Goal: Find specific page/section: Find specific page/section

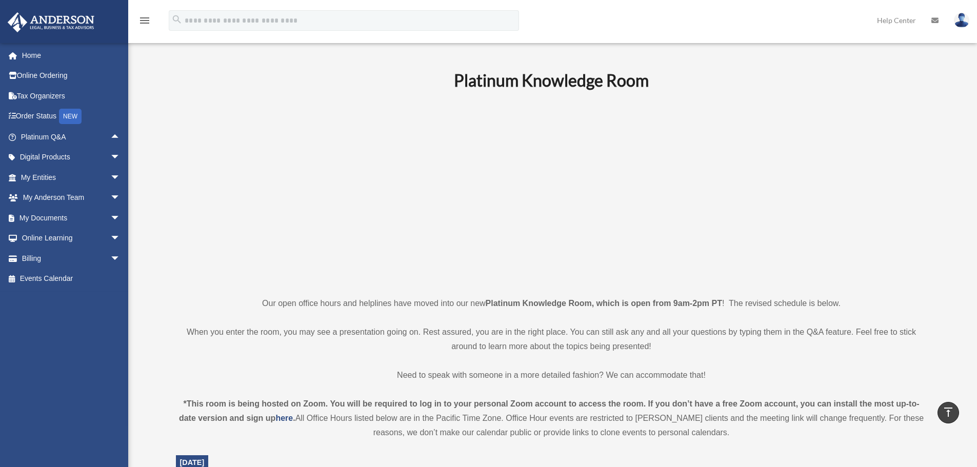
scroll to position [511, 0]
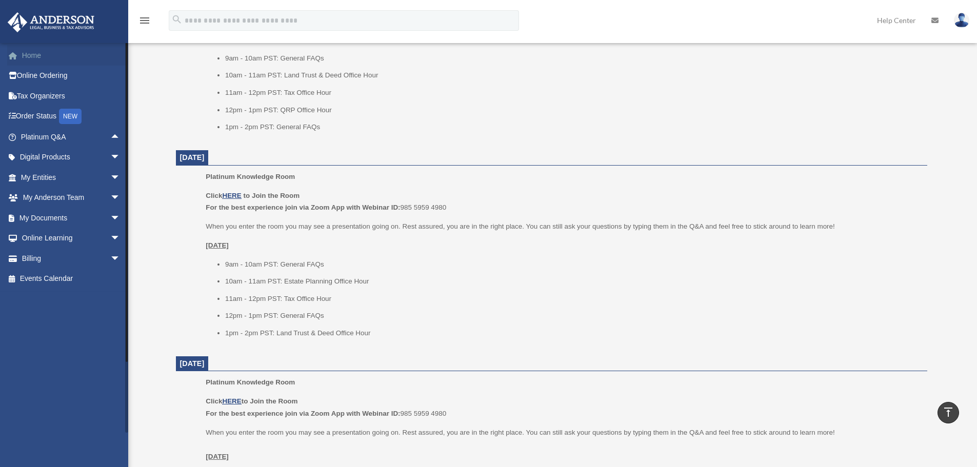
click at [59, 58] on link "Home" at bounding box center [71, 55] width 129 height 21
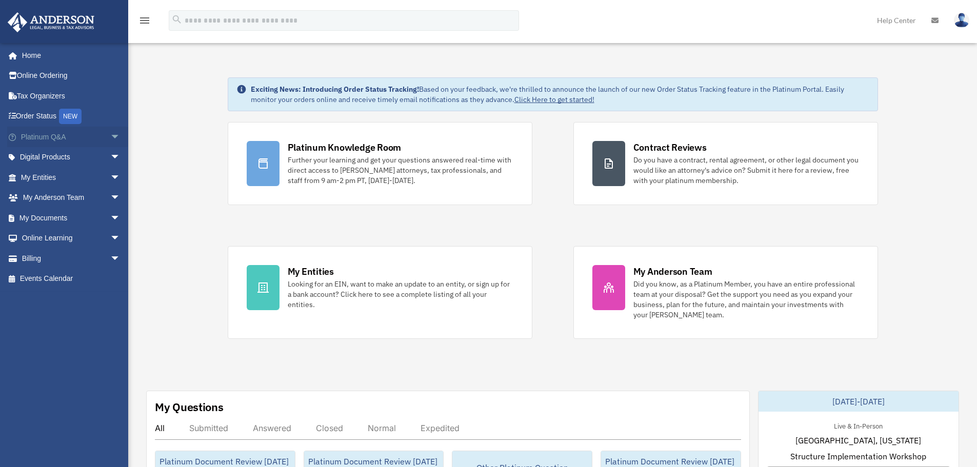
click at [110, 138] on span "arrow_drop_down" at bounding box center [120, 137] width 21 height 21
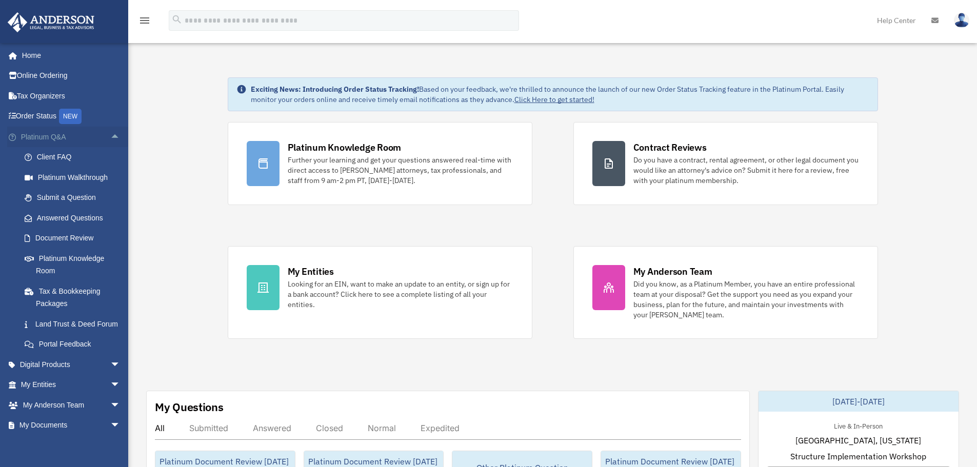
click at [110, 138] on span "arrow_drop_up" at bounding box center [120, 137] width 21 height 21
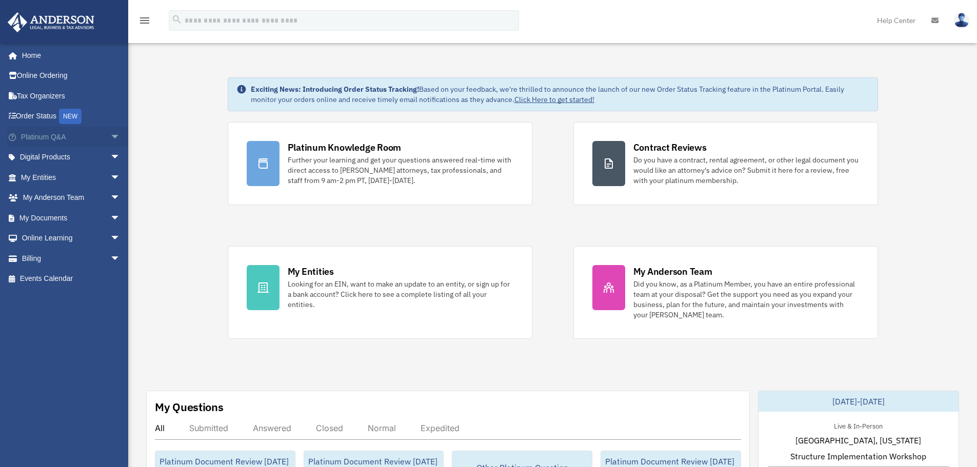
click at [110, 138] on span "arrow_drop_down" at bounding box center [120, 137] width 21 height 21
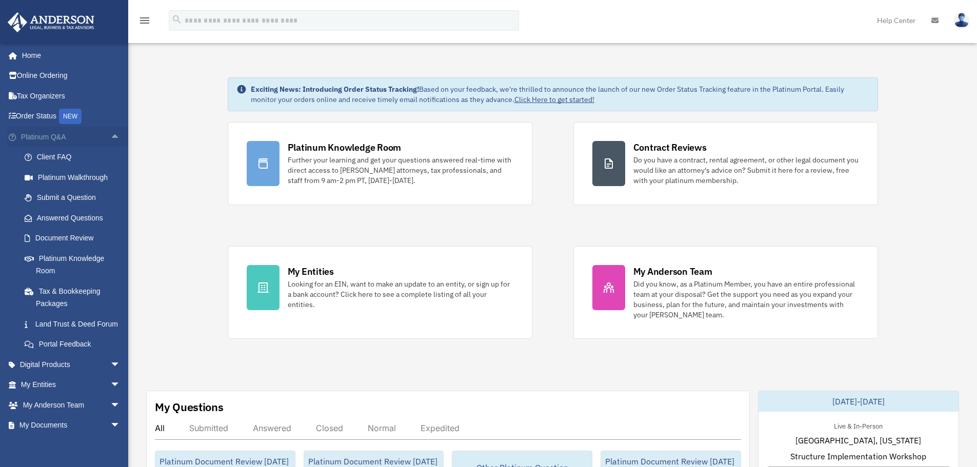
click at [110, 138] on span "arrow_drop_up" at bounding box center [120, 137] width 21 height 21
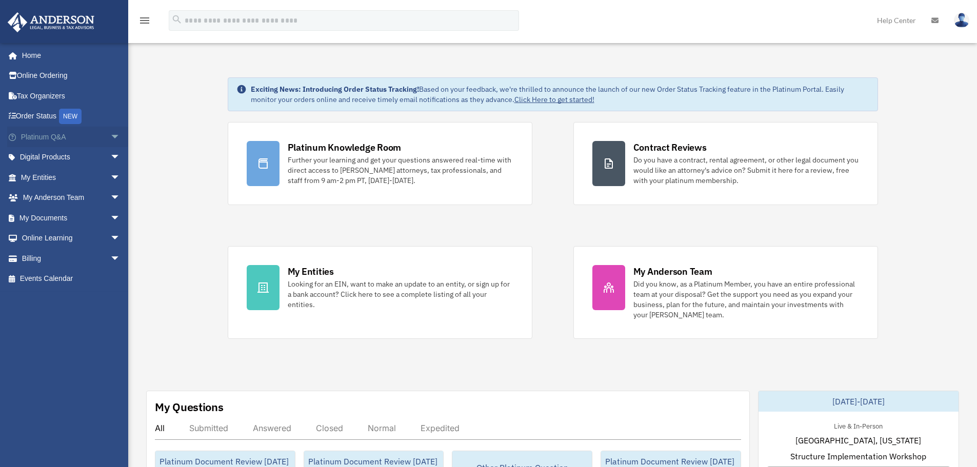
click at [111, 141] on span "arrow_drop_down" at bounding box center [120, 137] width 21 height 21
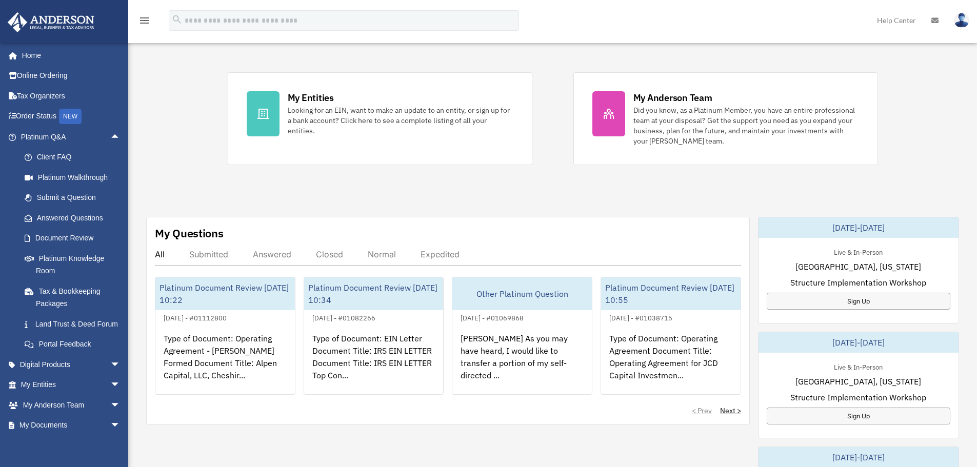
scroll to position [205, 0]
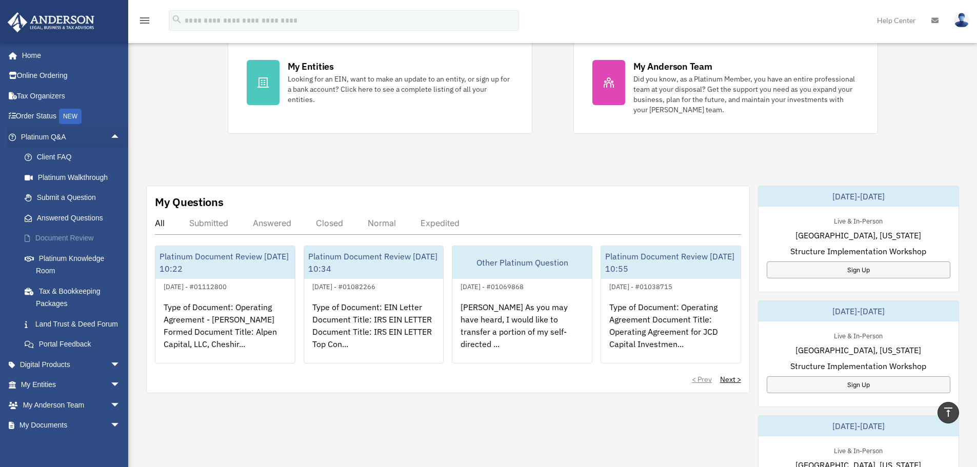
click at [54, 236] on link "Document Review" at bounding box center [75, 238] width 122 height 21
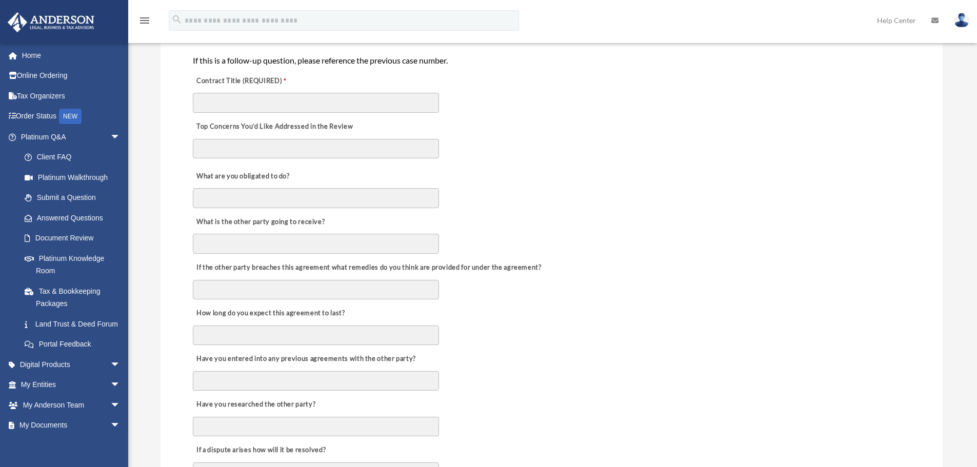
scroll to position [256, 0]
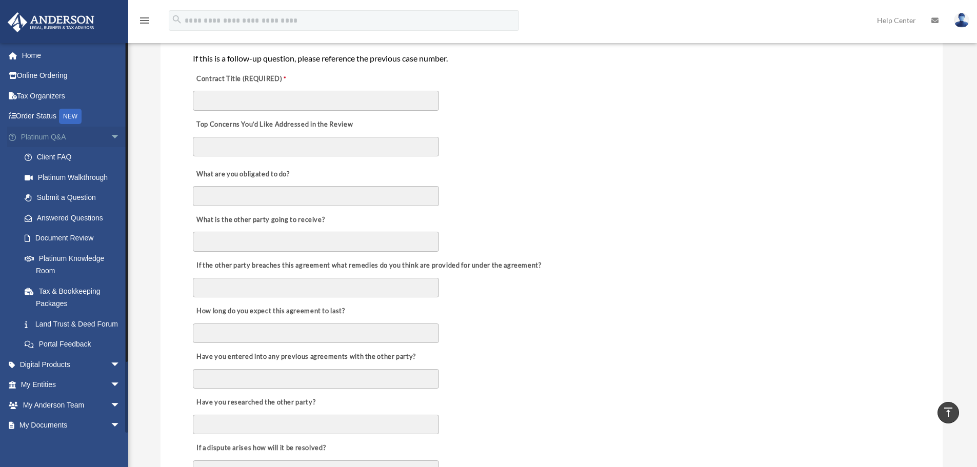
click at [110, 138] on span "arrow_drop_down" at bounding box center [120, 137] width 21 height 21
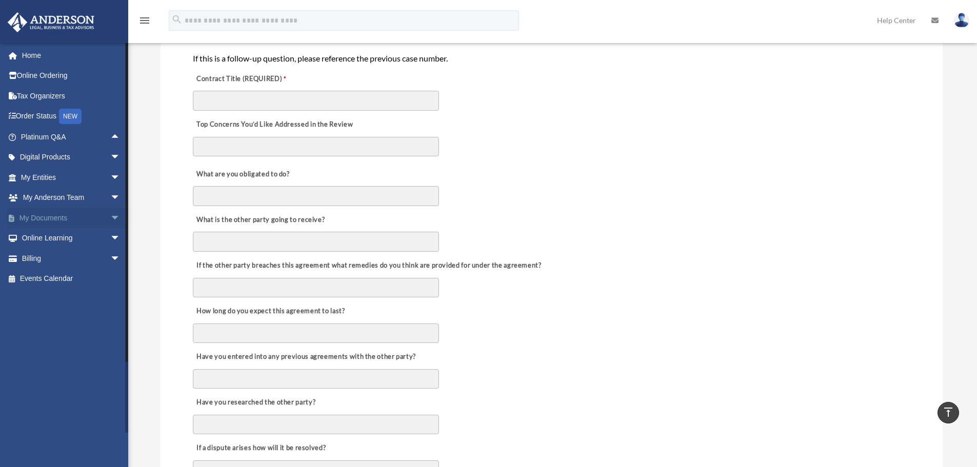
click at [75, 221] on link "My Documents arrow_drop_down" at bounding box center [71, 218] width 129 height 21
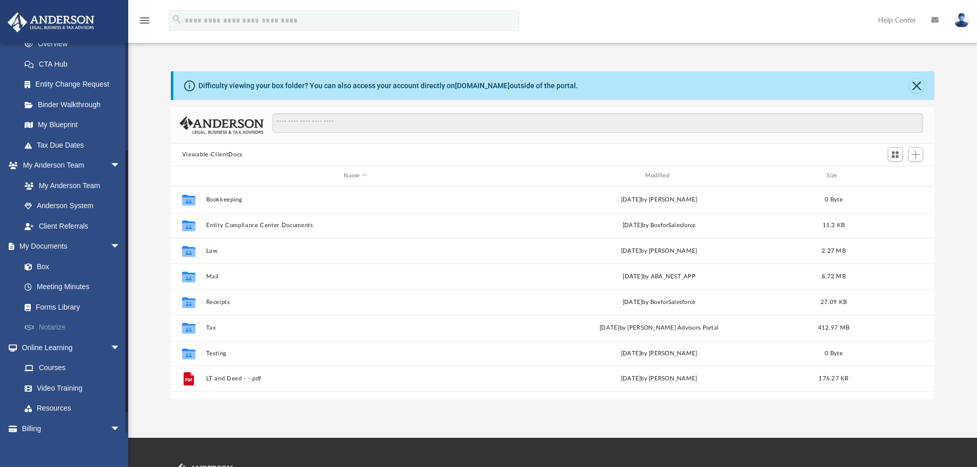
scroll to position [226, 756]
click at [298, 128] on input "Search files and folders" at bounding box center [597, 122] width 651 height 19
click at [65, 308] on link "Forms Library" at bounding box center [75, 307] width 122 height 21
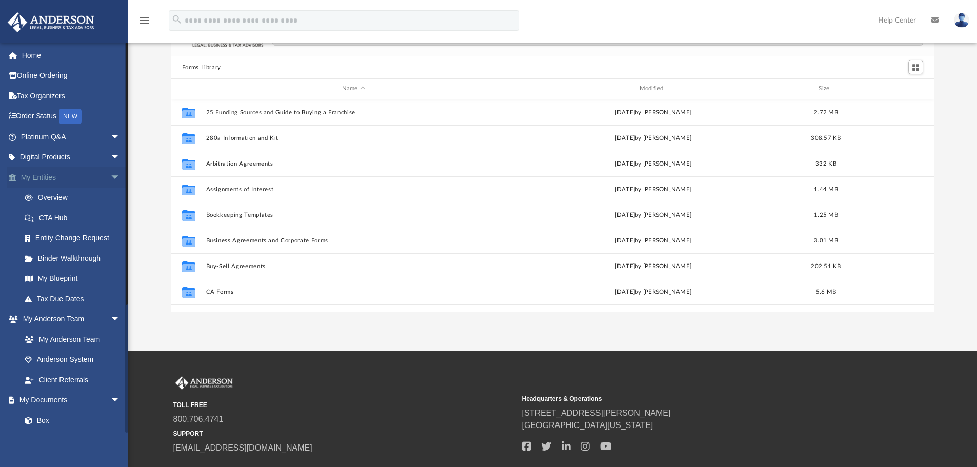
click at [110, 171] on span "arrow_drop_down" at bounding box center [120, 177] width 21 height 21
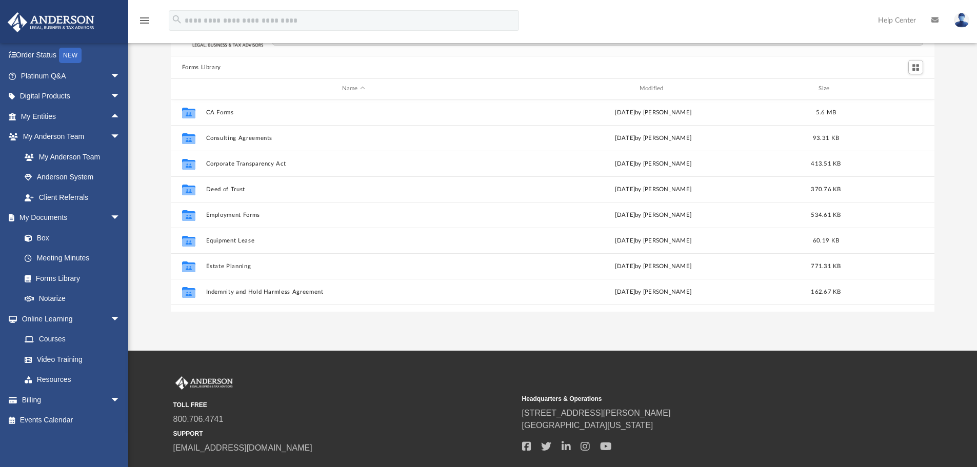
scroll to position [205, 0]
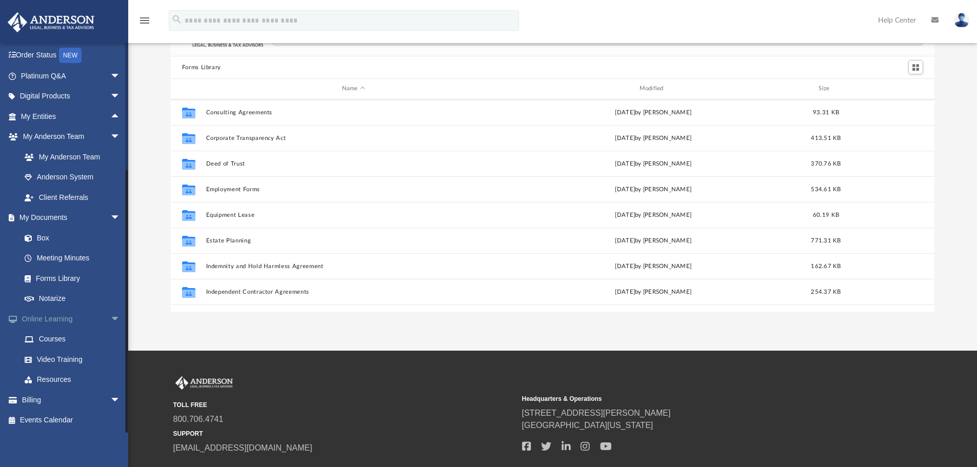
click at [110, 319] on span "arrow_drop_down" at bounding box center [120, 319] width 21 height 21
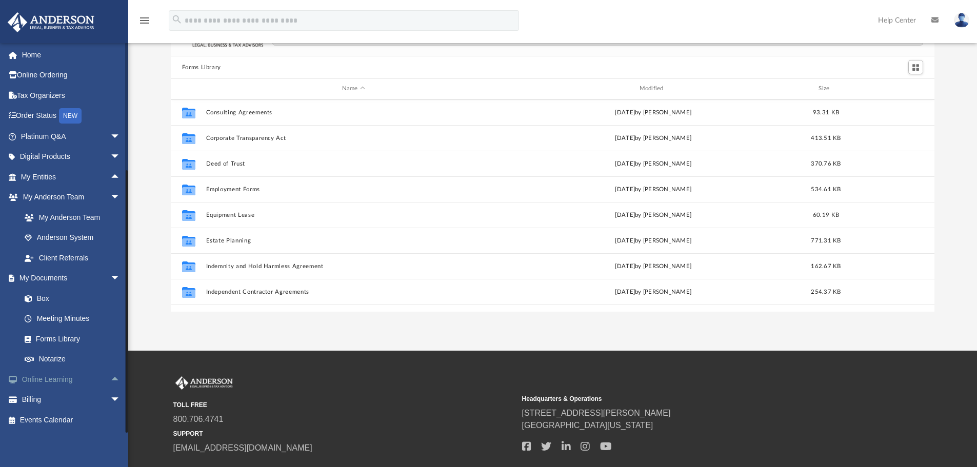
scroll to position [1, 0]
click at [110, 277] on span "arrow_drop_down" at bounding box center [120, 278] width 21 height 21
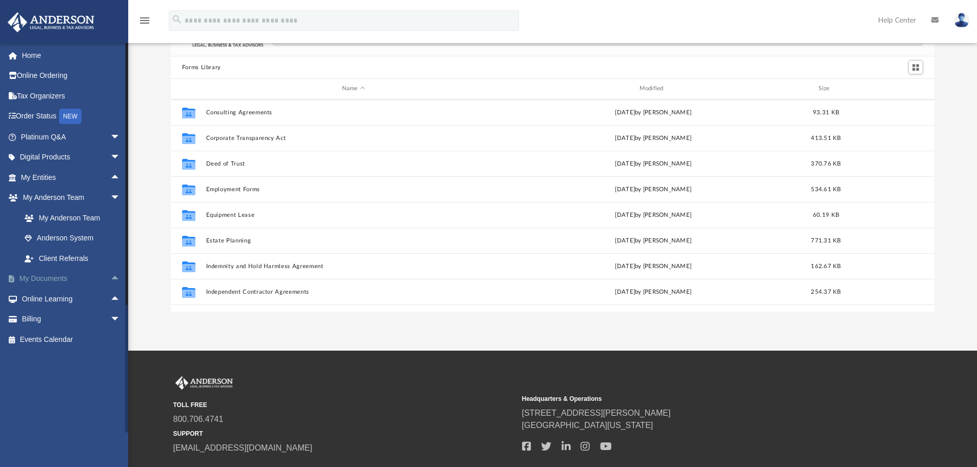
scroll to position [0, 0]
click at [110, 197] on span "arrow_drop_down" at bounding box center [120, 198] width 21 height 21
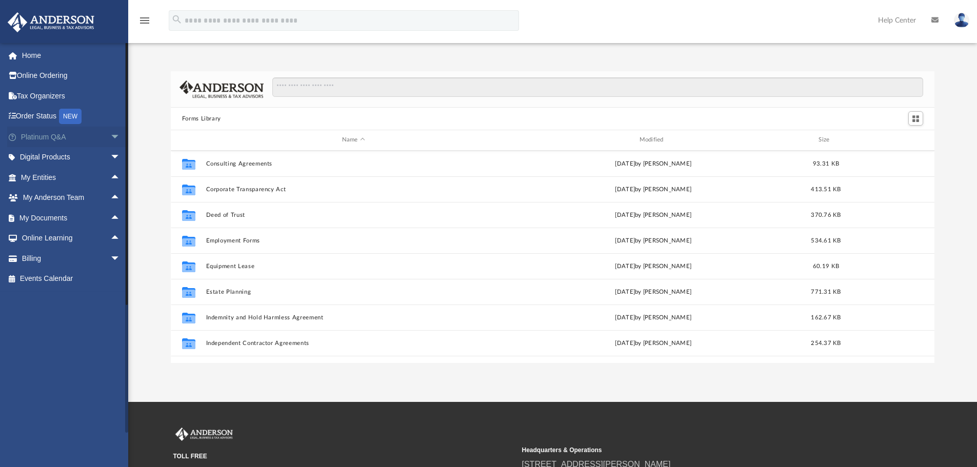
click at [110, 134] on span "arrow_drop_down" at bounding box center [120, 137] width 21 height 21
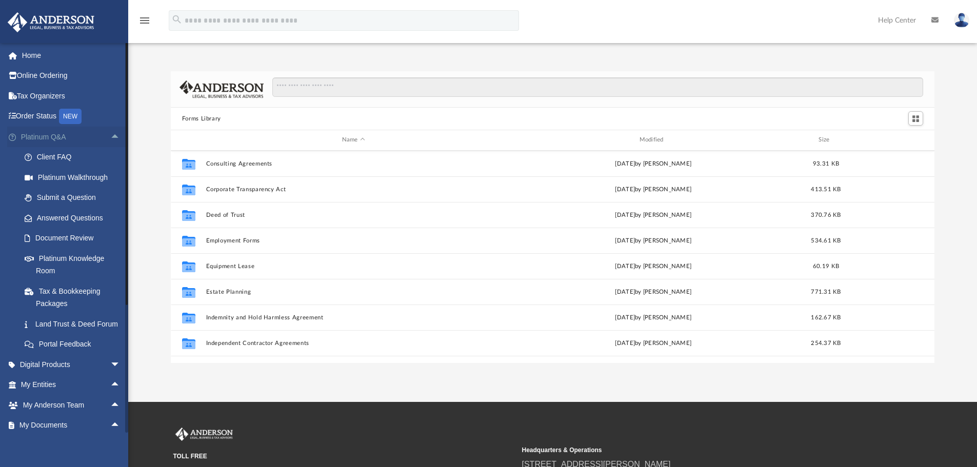
click at [110, 134] on span "arrow_drop_up" at bounding box center [120, 137] width 21 height 21
